Goal: Use online tool/utility: Utilize a website feature to perform a specific function

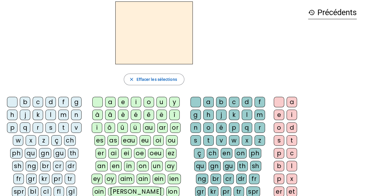
scroll to position [58, 0]
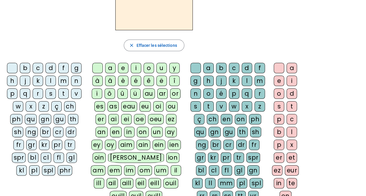
click at [69, 104] on div "ch" at bounding box center [70, 106] width 12 height 10
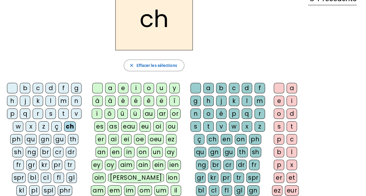
scroll to position [29, 0]
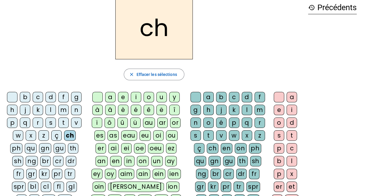
click at [112, 97] on div "a" at bounding box center [110, 97] width 10 height 10
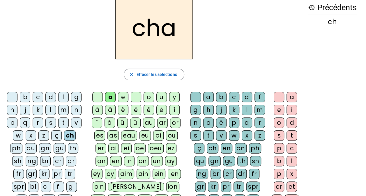
click at [209, 133] on div "t" at bounding box center [208, 136] width 10 height 10
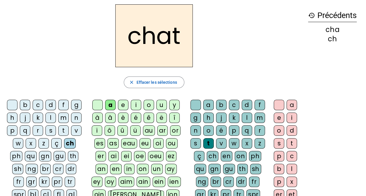
scroll to position [0, 0]
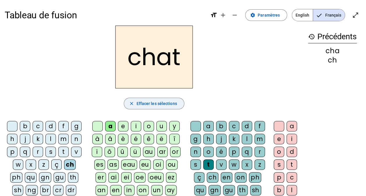
click at [163, 102] on span "Effacer les sélections" at bounding box center [156, 103] width 41 height 7
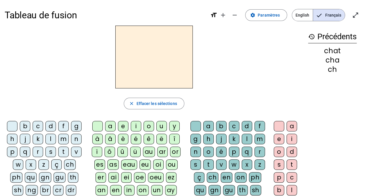
click at [77, 150] on div "v" at bounding box center [76, 152] width 10 height 10
click at [112, 125] on div "a" at bounding box center [110, 126] width 10 height 10
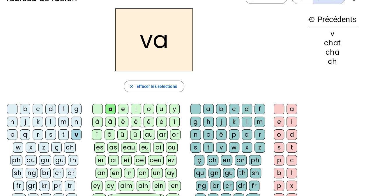
scroll to position [29, 0]
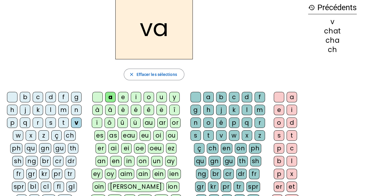
click at [213, 148] on div "ch" at bounding box center [213, 148] width 12 height 10
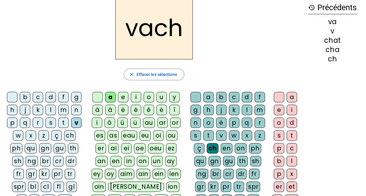
click at [278, 111] on div "e" at bounding box center [279, 110] width 10 height 10
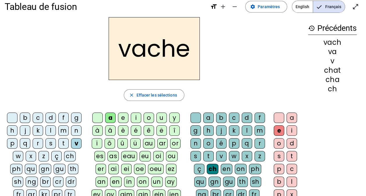
scroll to position [0, 0]
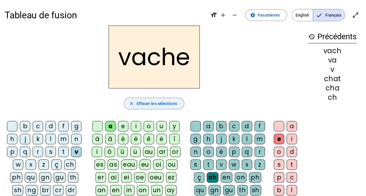
click at [153, 106] on span "Effacer les sélections" at bounding box center [156, 103] width 41 height 7
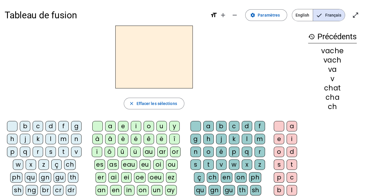
click at [28, 127] on div "b" at bounding box center [25, 126] width 10 height 10
click at [166, 165] on div "ou" at bounding box center [172, 165] width 12 height 10
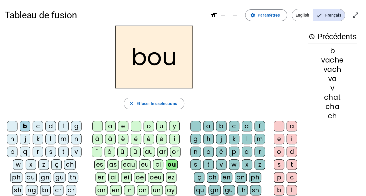
click at [215, 177] on div "ch" at bounding box center [213, 178] width 12 height 10
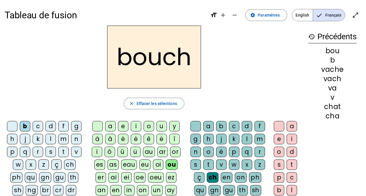
click at [280, 137] on div "e" at bounding box center [279, 139] width 10 height 10
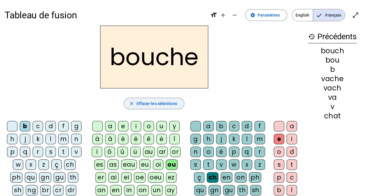
click at [159, 103] on span "Effacer les sélections" at bounding box center [156, 103] width 41 height 7
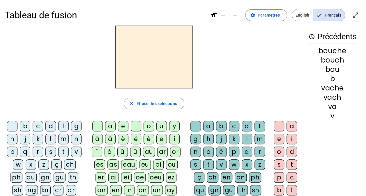
click at [65, 138] on div "m" at bounding box center [63, 139] width 10 height 10
click at [166, 164] on div "ou" at bounding box center [172, 165] width 12 height 10
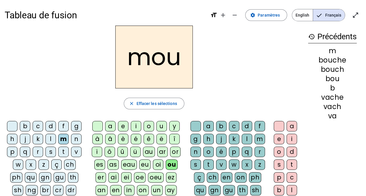
click at [214, 177] on div "ch" at bounding box center [213, 178] width 12 height 10
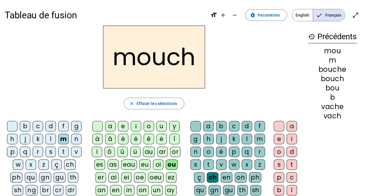
click at [276, 136] on div "e" at bounding box center [279, 139] width 10 height 10
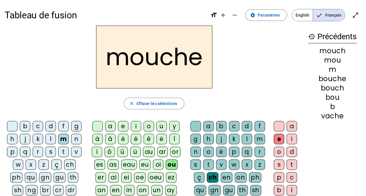
click at [37, 126] on div "c" at bounding box center [38, 126] width 10 height 10
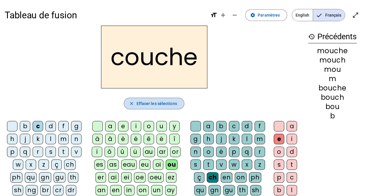
click at [147, 102] on span "Effacer les sélections" at bounding box center [156, 103] width 41 height 7
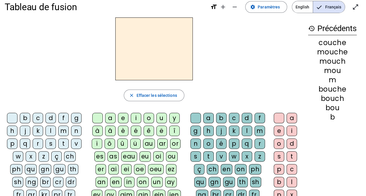
scroll to position [29, 0]
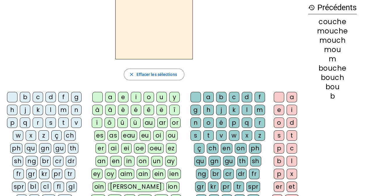
click at [69, 136] on div "ch" at bounding box center [70, 136] width 12 height 10
click at [148, 98] on div "o" at bounding box center [149, 97] width 10 height 10
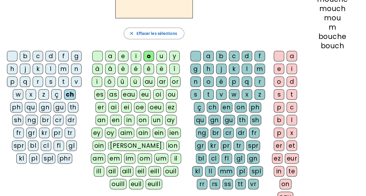
scroll to position [58, 0]
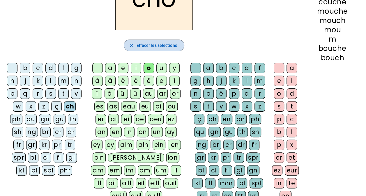
click at [145, 41] on span "button" at bounding box center [154, 45] width 60 height 14
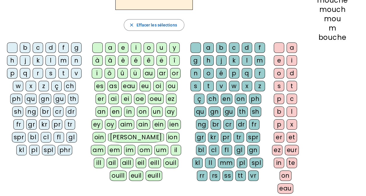
scroll to position [87, 0]
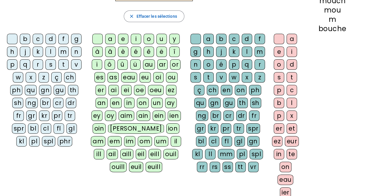
click at [40, 34] on div "c" at bounding box center [38, 39] width 10 height 10
click at [108, 36] on div "a" at bounding box center [110, 39] width 10 height 10
click at [213, 89] on div "ch" at bounding box center [213, 90] width 12 height 10
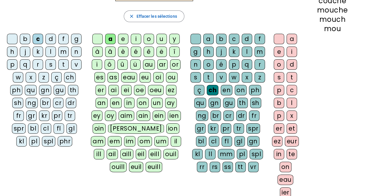
click at [278, 124] on div "er" at bounding box center [279, 129] width 10 height 10
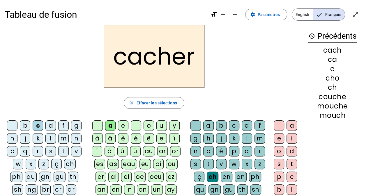
scroll to position [0, 0]
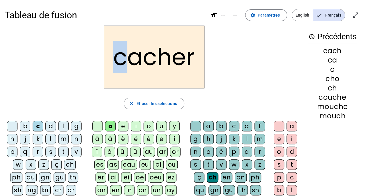
drag, startPoint x: 126, startPoint y: 62, endPoint x: 117, endPoint y: 61, distance: 9.4
click at [117, 61] on h2 "cacher" at bounding box center [154, 57] width 101 height 63
drag, startPoint x: 117, startPoint y: 61, endPoint x: 129, endPoint y: 64, distance: 12.7
click at [129, 64] on h2 "cacher" at bounding box center [154, 57] width 101 height 63
click at [138, 61] on h2 "cacher" at bounding box center [154, 57] width 101 height 63
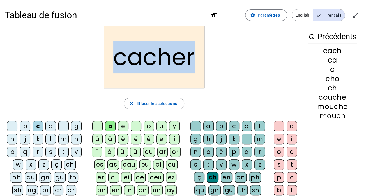
drag, startPoint x: 138, startPoint y: 60, endPoint x: 133, endPoint y: 59, distance: 4.9
click at [133, 59] on h2 "cacher" at bounding box center [154, 57] width 101 height 63
click at [134, 59] on h2 "cacher" at bounding box center [154, 57] width 101 height 63
click at [153, 59] on h2 "cacher" at bounding box center [154, 57] width 101 height 63
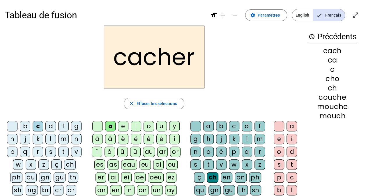
drag, startPoint x: 152, startPoint y: 59, endPoint x: 160, endPoint y: 57, distance: 7.7
click at [160, 57] on h2 "cacher" at bounding box center [154, 57] width 101 height 63
click at [149, 82] on h2 "cacher" at bounding box center [154, 57] width 101 height 63
click at [156, 100] on span "Effacer les sélections" at bounding box center [156, 103] width 41 height 7
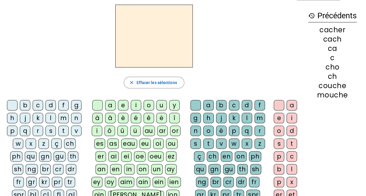
scroll to position [29, 0]
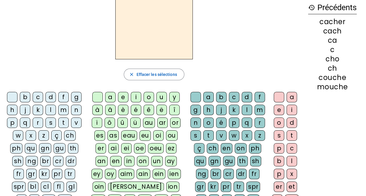
click at [64, 95] on div "f" at bounding box center [63, 97] width 10 height 10
click at [112, 95] on div "a" at bounding box center [110, 97] width 10 height 10
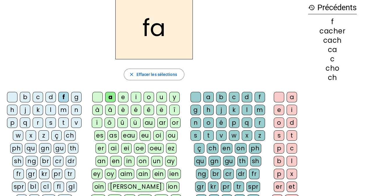
click at [213, 146] on div "ch" at bounding box center [213, 148] width 12 height 10
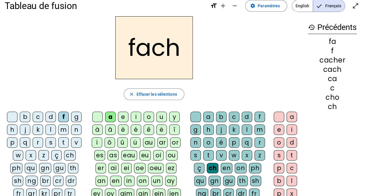
scroll to position [0, 0]
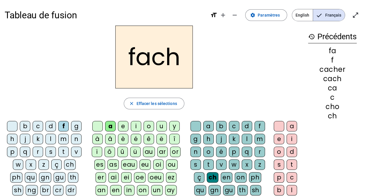
click at [110, 140] on div "â" at bounding box center [110, 139] width 10 height 10
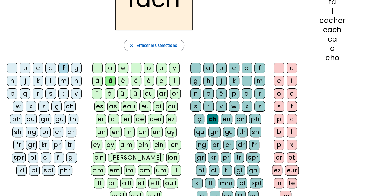
scroll to position [117, 0]
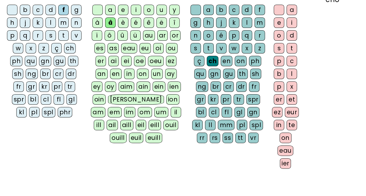
click at [287, 99] on div "et" at bounding box center [292, 99] width 10 height 10
click at [280, 99] on div "er" at bounding box center [279, 99] width 10 height 10
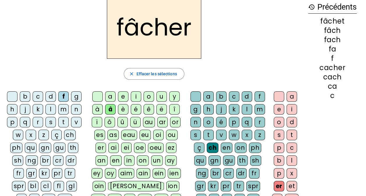
scroll to position [58, 0]
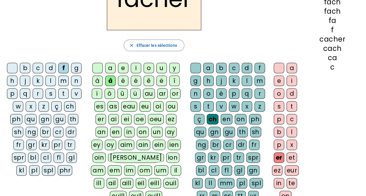
click at [279, 64] on div at bounding box center [279, 68] width 10 height 10
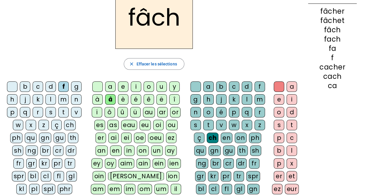
scroll to position [0, 0]
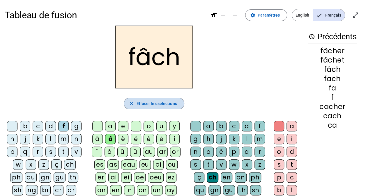
click at [170, 102] on span "Effacer les sélections" at bounding box center [156, 103] width 41 height 7
